Goal: Task Accomplishment & Management: Manage account settings

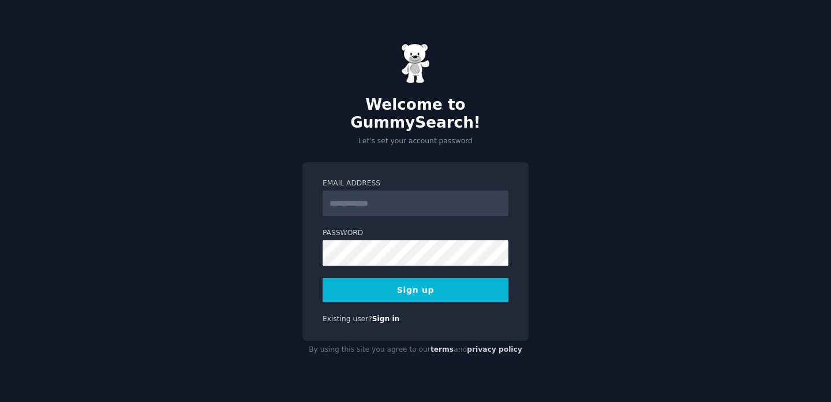
click at [377, 190] on input "Email Address" at bounding box center [416, 202] width 186 height 25
type input "**********"
click at [472, 278] on button "Sign up" at bounding box center [416, 290] width 186 height 24
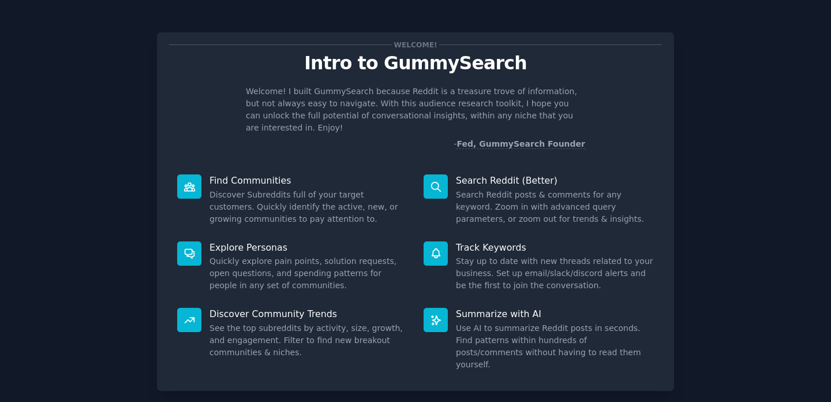
scroll to position [50, 0]
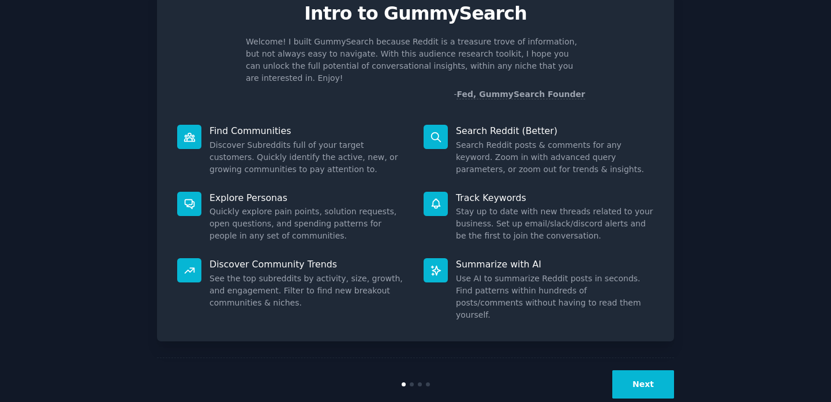
click at [634, 370] on button "Next" at bounding box center [643, 384] width 62 height 28
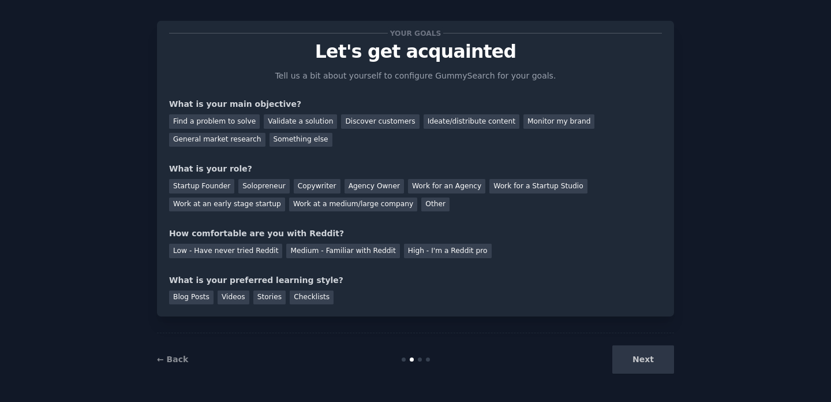
click at [637, 360] on div "Next" at bounding box center [587, 359] width 173 height 28
click at [233, 142] on div "General market research" at bounding box center [217, 140] width 96 height 14
click at [436, 188] on div "Work for an Agency" at bounding box center [446, 186] width 77 height 14
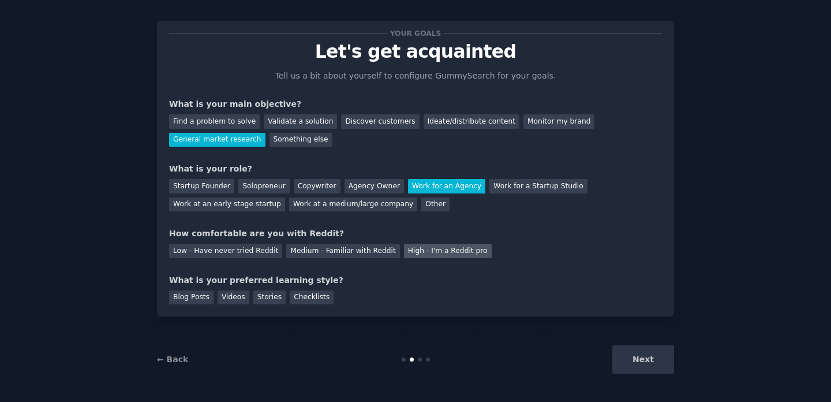
click at [423, 255] on div "High - I'm a Reddit pro" at bounding box center [448, 250] width 88 height 14
click at [646, 346] on div "Next" at bounding box center [587, 359] width 173 height 28
click at [191, 296] on div "Blog Posts" at bounding box center [191, 297] width 44 height 14
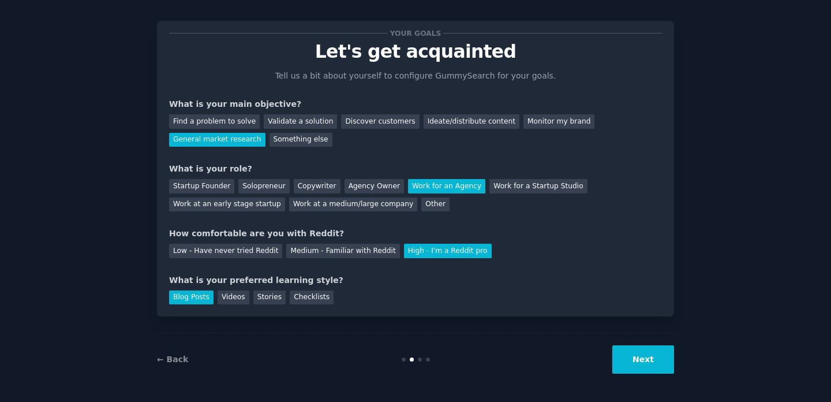
click at [643, 359] on button "Next" at bounding box center [643, 359] width 62 height 28
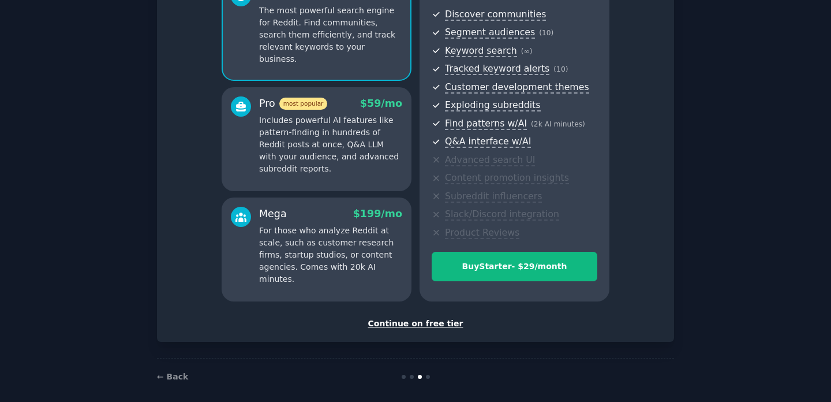
scroll to position [136, 0]
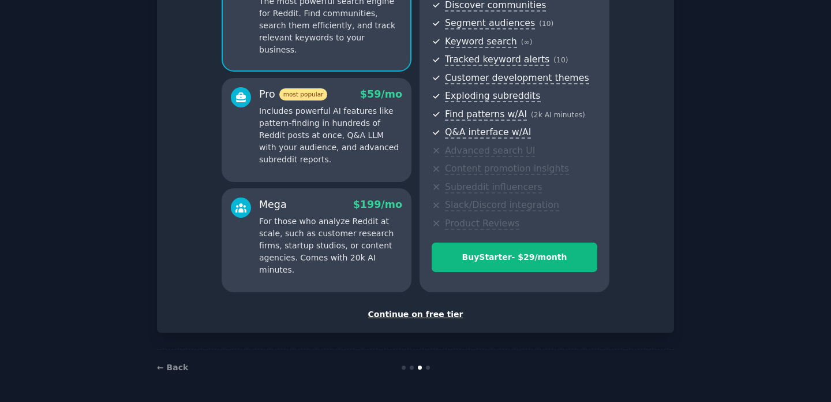
click at [410, 312] on div "Continue on free tier" at bounding box center [415, 314] width 493 height 12
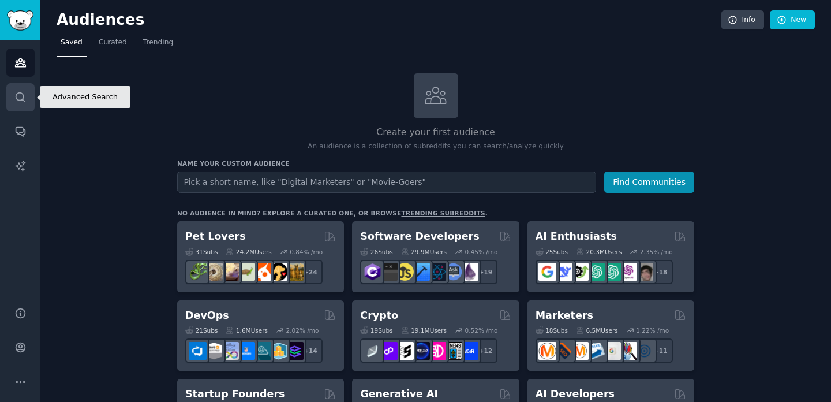
click at [26, 93] on link "Search" at bounding box center [20, 97] width 28 height 28
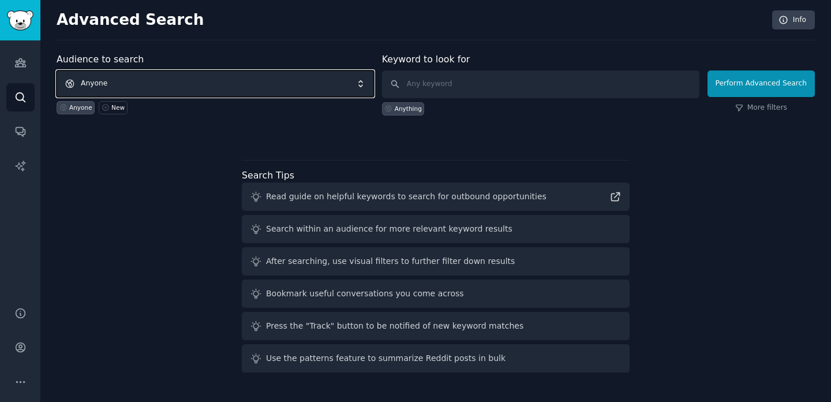
click at [320, 80] on span "Anyone" at bounding box center [215, 83] width 317 height 27
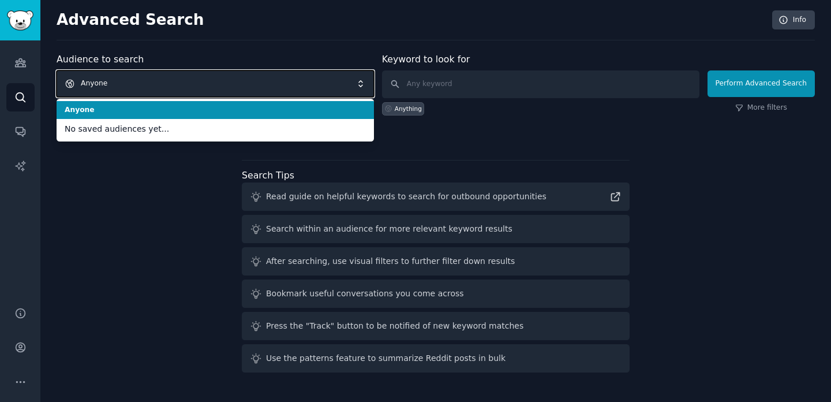
click at [320, 80] on span "Anyone" at bounding box center [215, 83] width 317 height 27
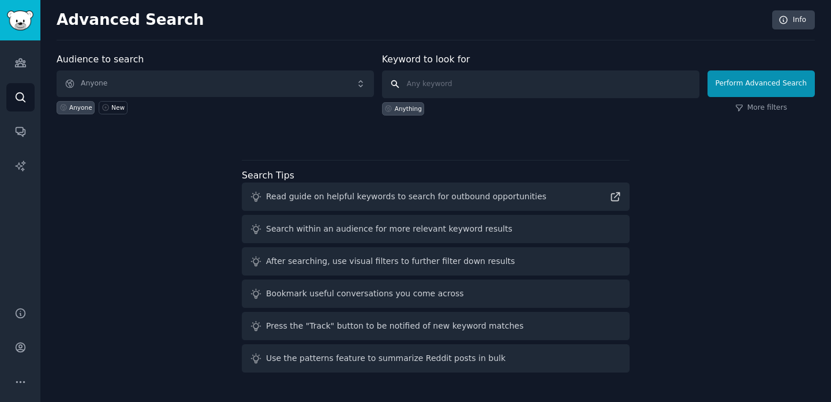
click at [466, 91] on input "text" at bounding box center [540, 84] width 317 height 28
click at [503, 80] on input "text" at bounding box center [540, 84] width 317 height 28
type input "Izabela"
click button "Perform Advanced Search" at bounding box center [760, 83] width 107 height 27
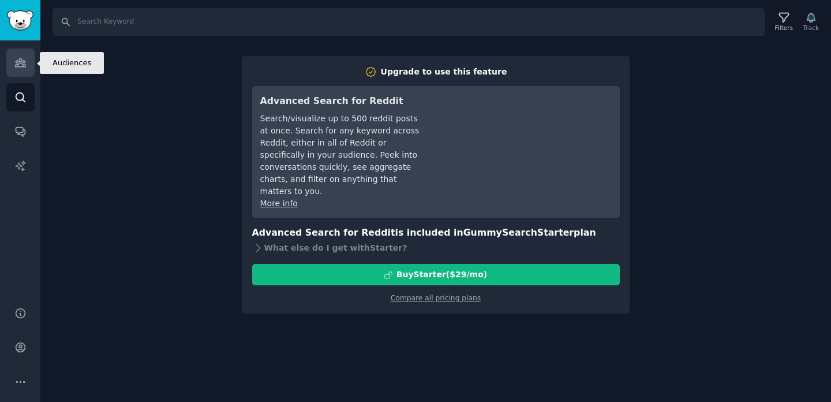
click at [21, 69] on link "Audiences" at bounding box center [20, 62] width 28 height 28
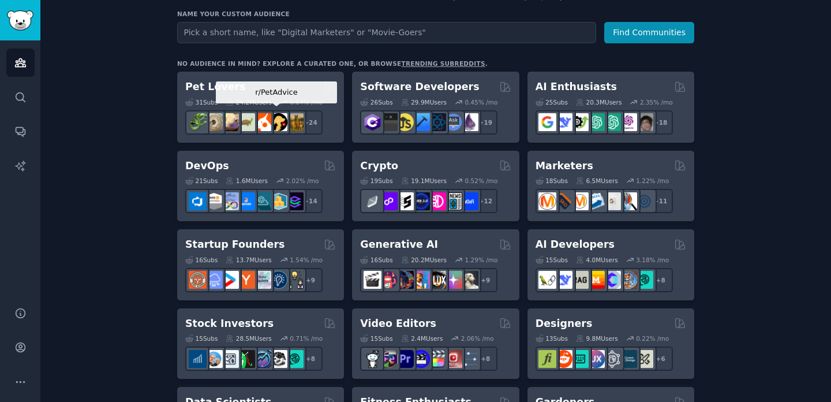
scroll to position [346, 0]
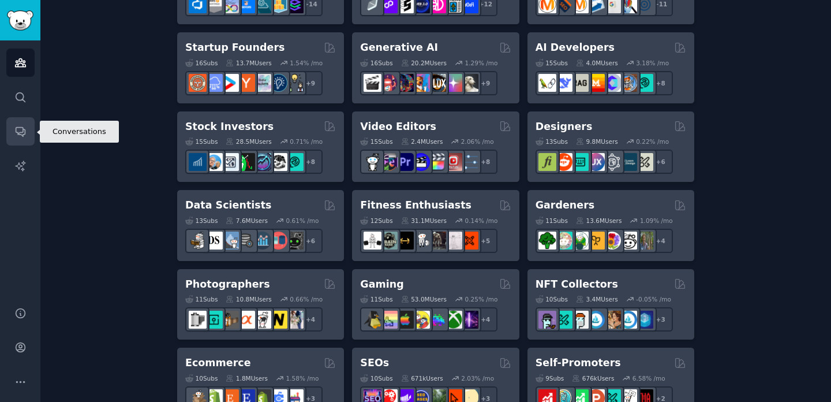
click at [18, 118] on link "Conversations" at bounding box center [20, 131] width 28 height 28
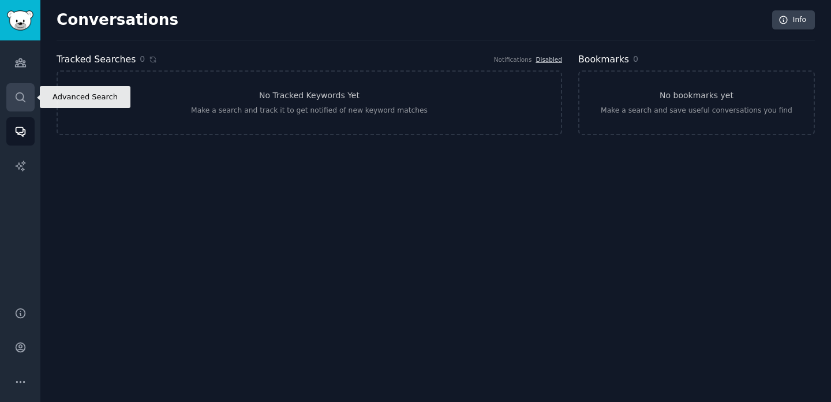
click at [17, 103] on link "Search" at bounding box center [20, 97] width 28 height 28
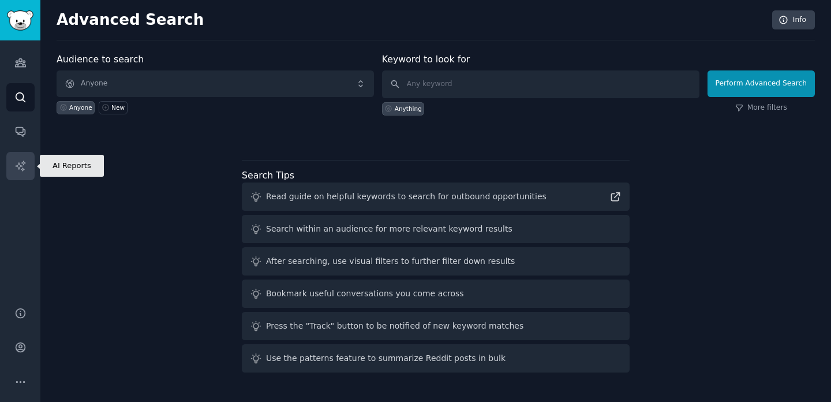
click at [21, 166] on icon "Sidebar" at bounding box center [20, 165] width 10 height 10
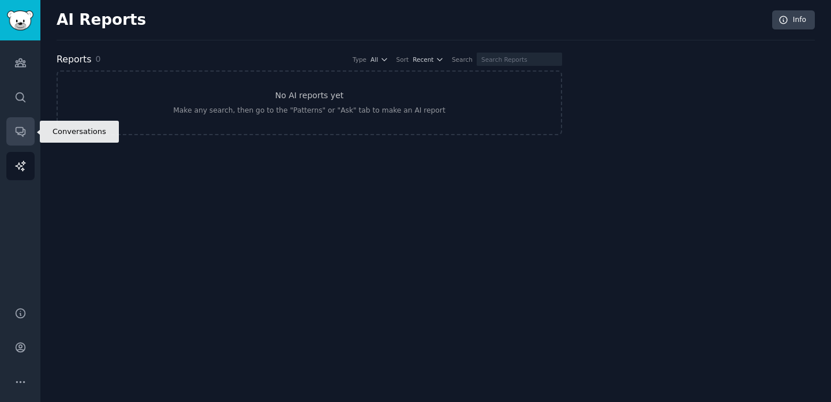
click at [22, 129] on icon "Sidebar" at bounding box center [20, 132] width 9 height 9
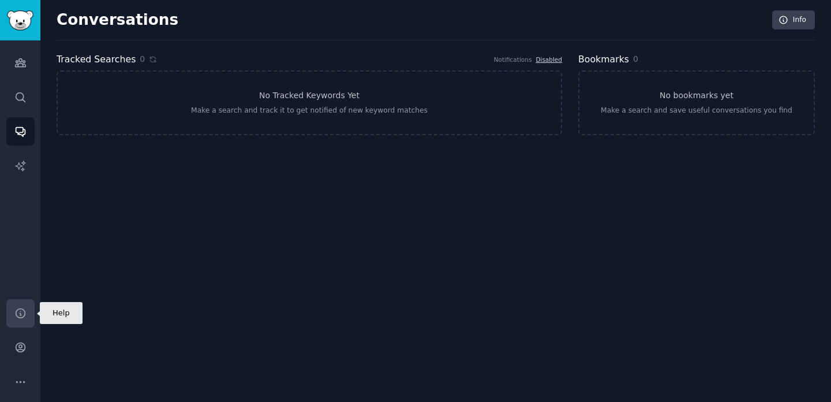
click at [16, 309] on icon "Sidebar" at bounding box center [20, 313] width 12 height 12
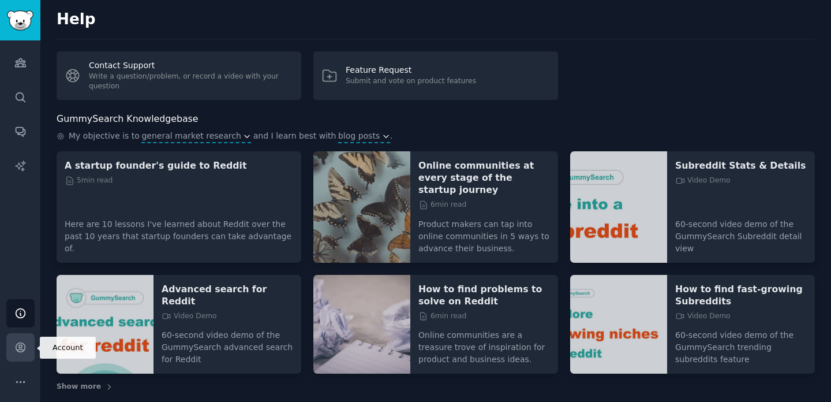
click at [22, 343] on icon "Sidebar" at bounding box center [20, 347] width 9 height 9
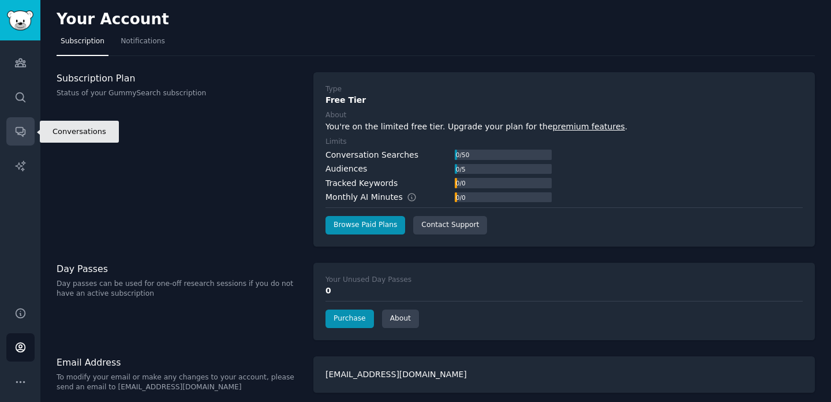
click at [23, 122] on link "Conversations" at bounding box center [20, 131] width 28 height 28
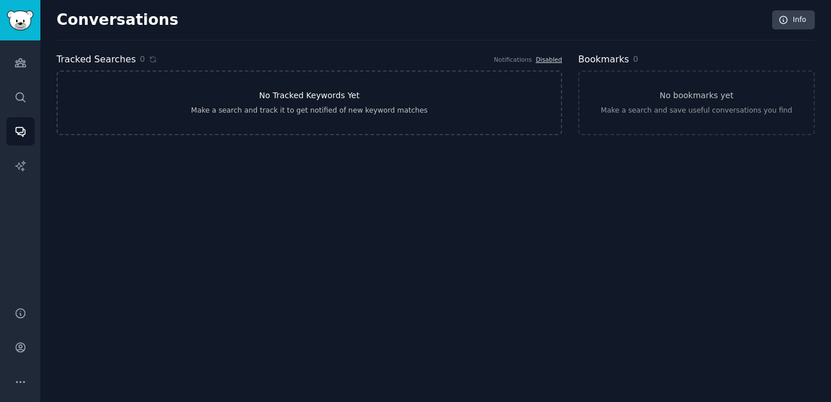
click at [350, 122] on link "No Tracked Keywords Yet Make a search and track it to get notified of new keywo…" at bounding box center [309, 102] width 505 height 65
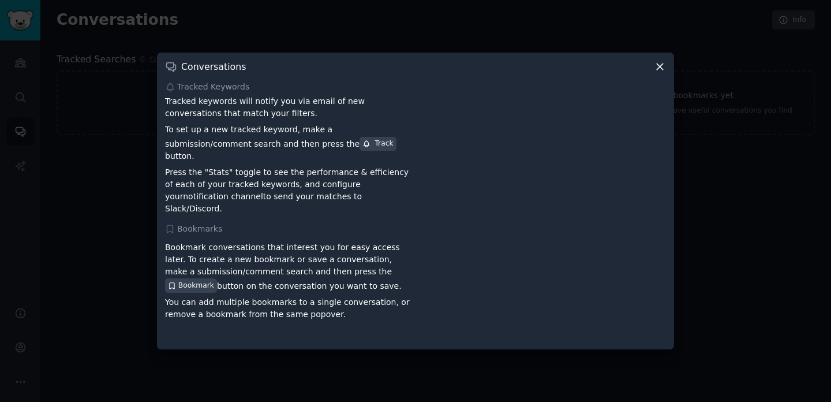
click at [654, 72] on icon at bounding box center [660, 67] width 12 height 12
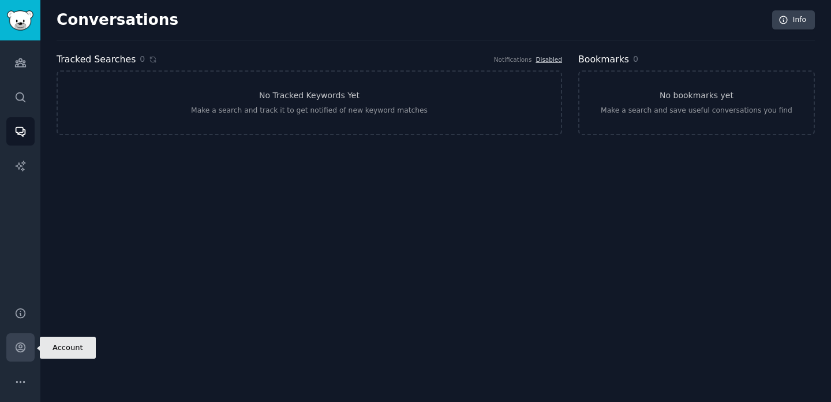
click at [14, 347] on icon "Sidebar" at bounding box center [20, 347] width 12 height 12
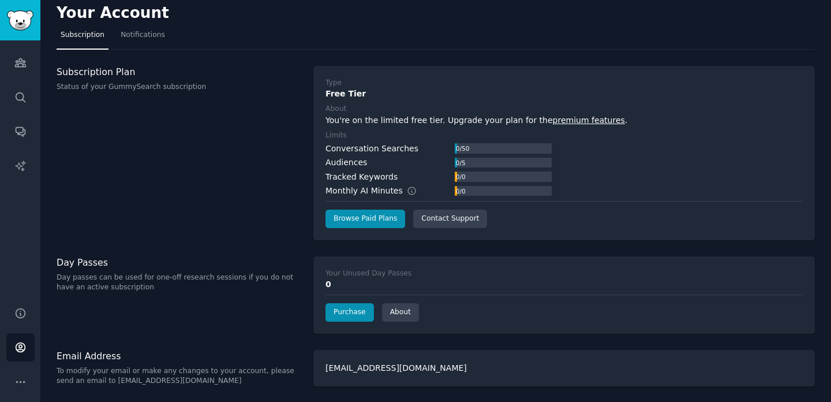
scroll to position [5, 0]
click at [380, 375] on div "izaspd@gmail.com" at bounding box center [563, 369] width 501 height 36
click at [24, 387] on icon "Sidebar" at bounding box center [20, 382] width 12 height 12
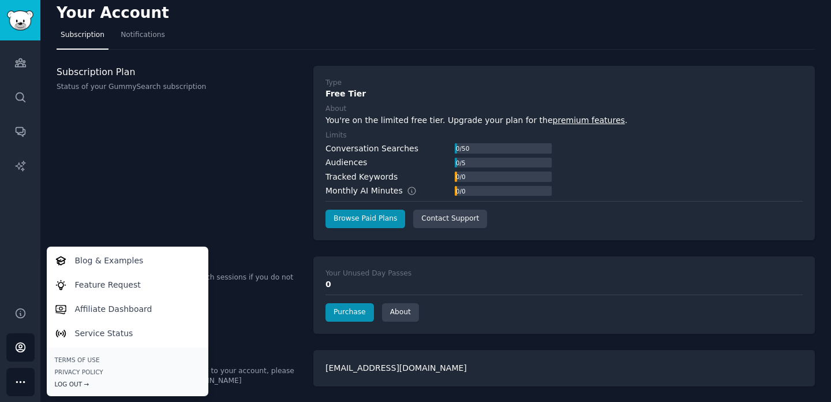
click at [70, 384] on div "Log Out →" at bounding box center [127, 384] width 145 height 8
